Goal: Obtain resource: Download file/media

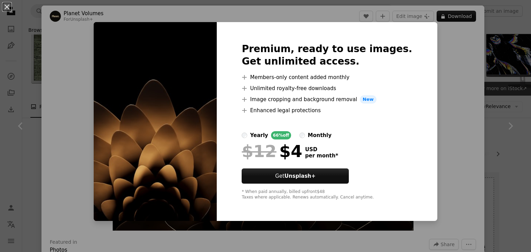
scroll to position [193, 0]
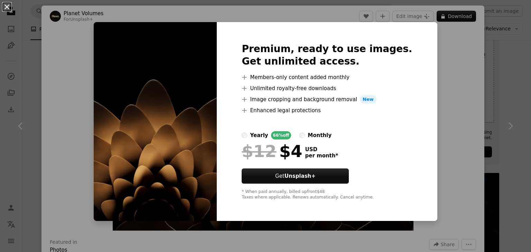
click at [8, 9] on button "An X shape" at bounding box center [7, 7] width 8 height 8
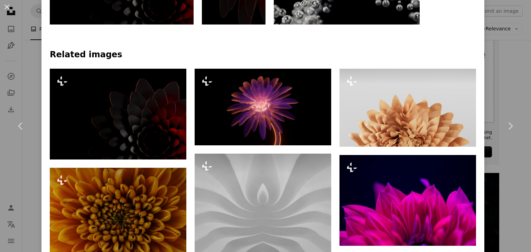
scroll to position [450, 0]
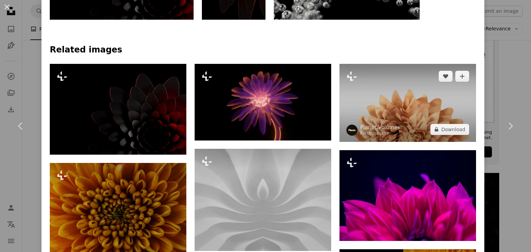
click at [397, 98] on img at bounding box center [407, 103] width 136 height 78
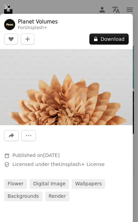
scroll to position [3255, 0]
